Goal: Check status: Check status

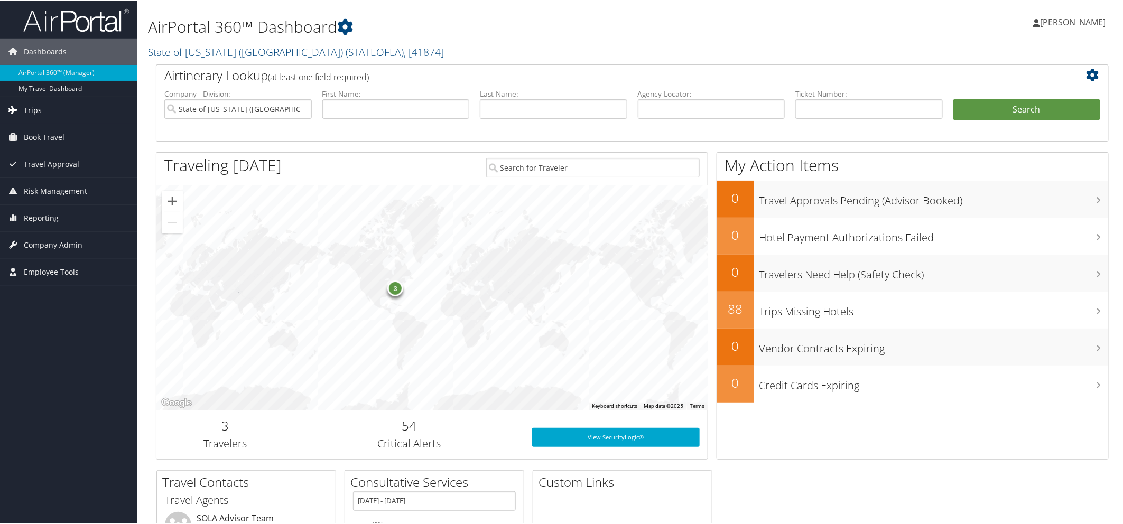
click at [38, 108] on span "Trips" at bounding box center [33, 109] width 18 height 26
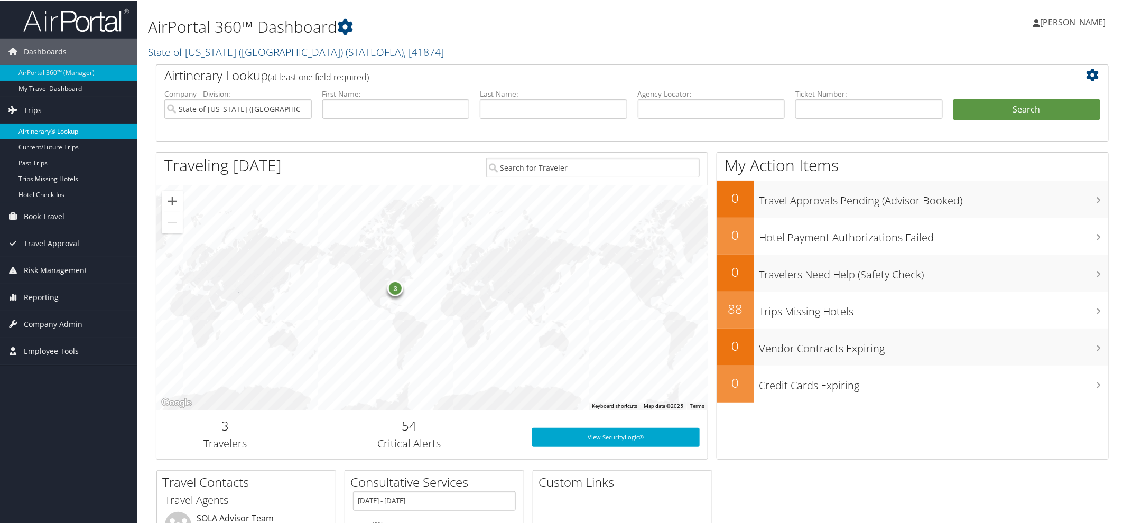
click at [49, 128] on link "Airtinerary® Lookup" at bounding box center [68, 131] width 137 height 16
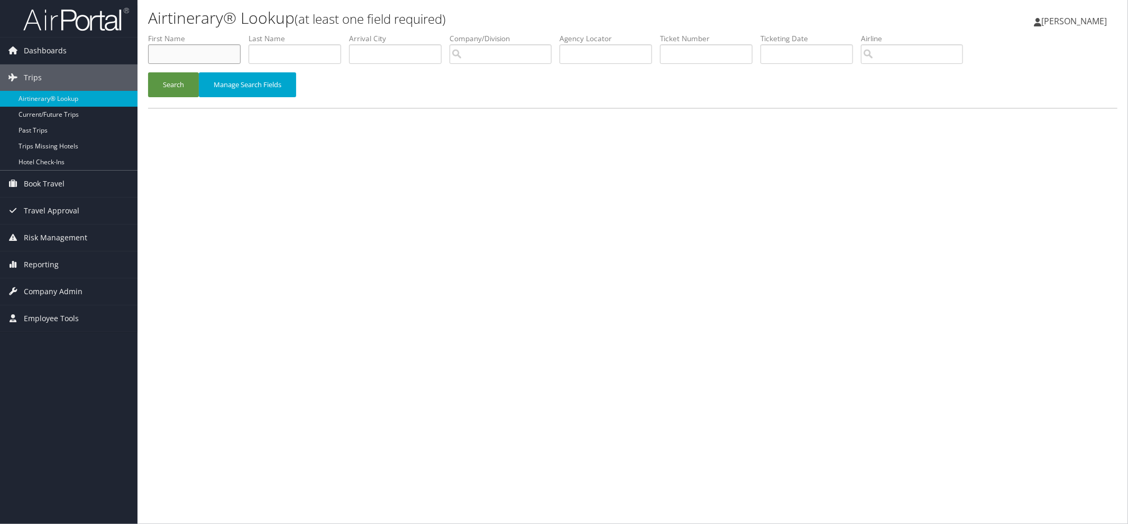
click at [168, 57] on input "text" at bounding box center [194, 54] width 93 height 20
type input "[PERSON_NAME]"
click at [307, 62] on input "text" at bounding box center [294, 54] width 93 height 20
type input "[PERSON_NAME]"
click at [180, 83] on button "Search" at bounding box center [173, 84] width 51 height 25
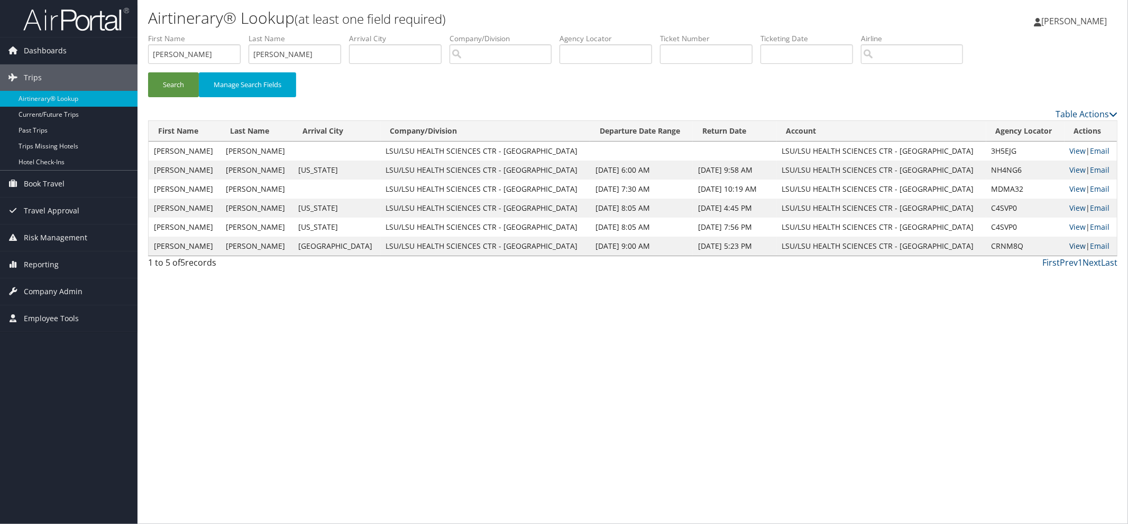
click at [1070, 247] on link "View" at bounding box center [1078, 246] width 16 height 10
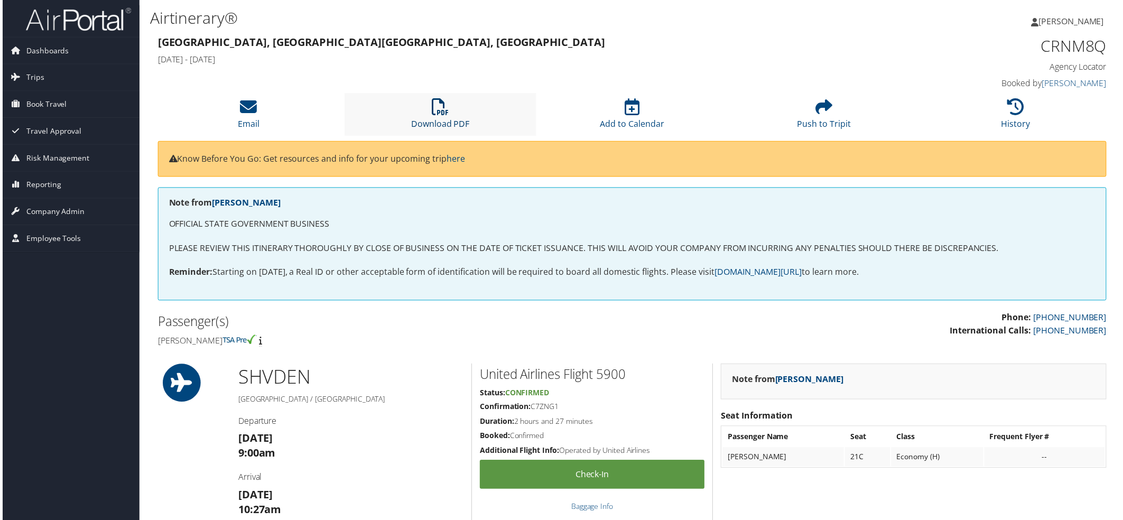
click at [431, 127] on link "Download PDF" at bounding box center [439, 117] width 59 height 25
